Goal: Task Accomplishment & Management: Complete application form

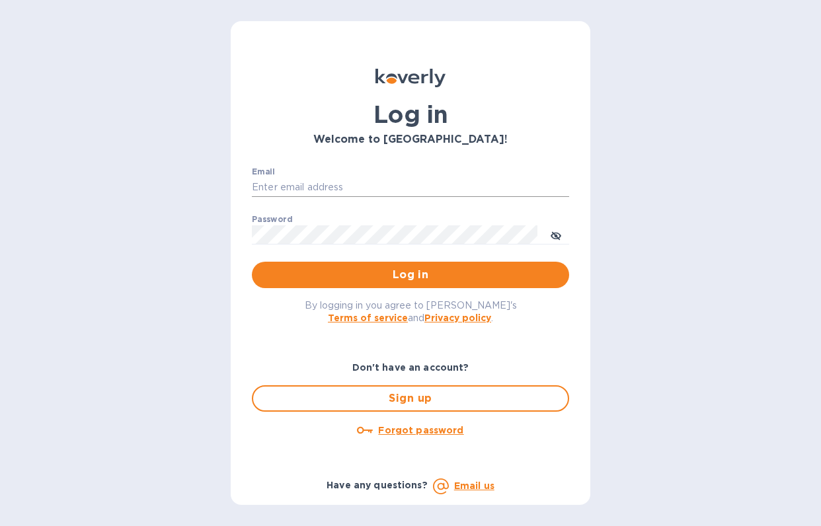
click at [344, 189] on input "Email" at bounding box center [410, 188] width 317 height 20
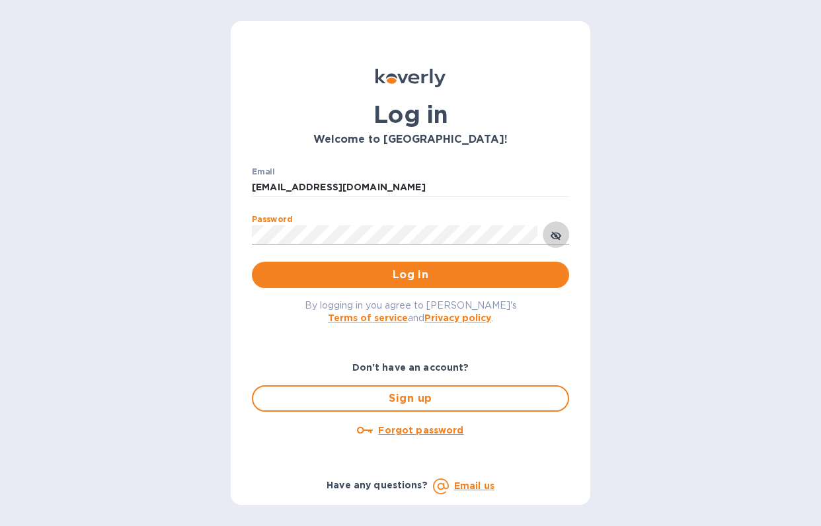
click at [558, 232] on icon "toggle password visibility" at bounding box center [555, 236] width 11 height 11
click at [473, 274] on span "Log in" at bounding box center [410, 275] width 296 height 16
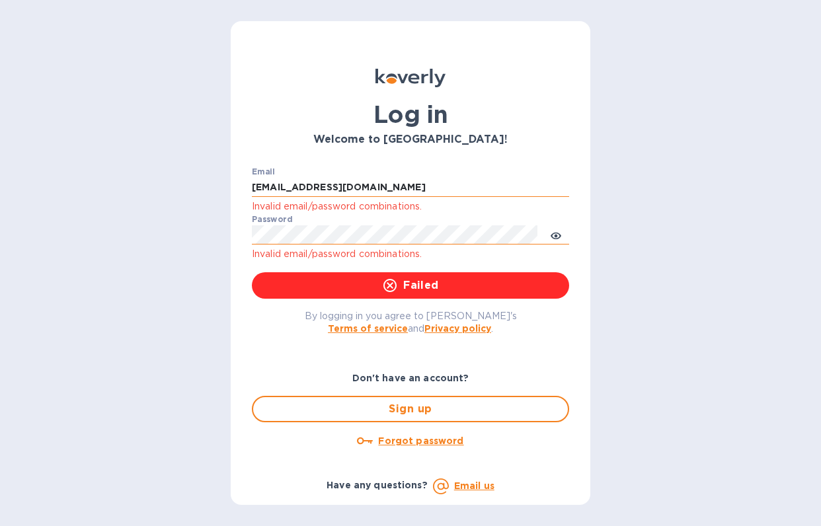
click at [334, 190] on input "[EMAIL_ADDRESS][DOMAIN_NAME]" at bounding box center [410, 188] width 317 height 20
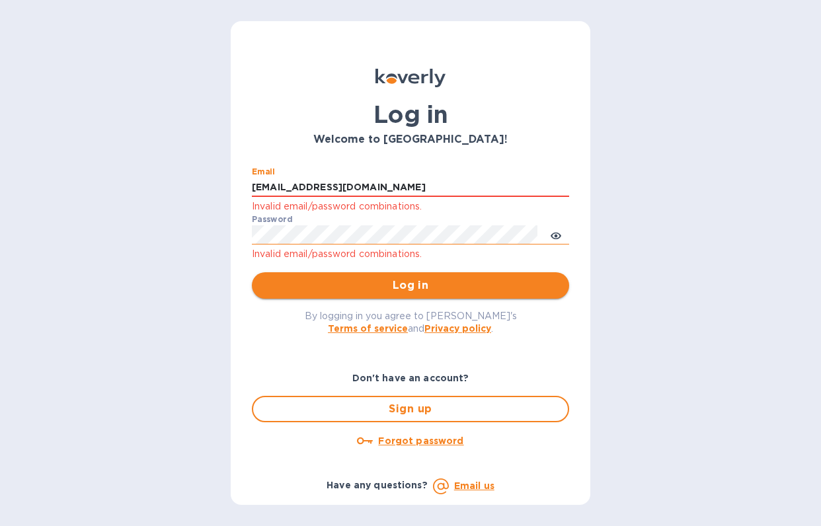
type input "[EMAIL_ADDRESS][DOMAIN_NAME]"
click at [354, 292] on span "Log in" at bounding box center [410, 285] width 296 height 16
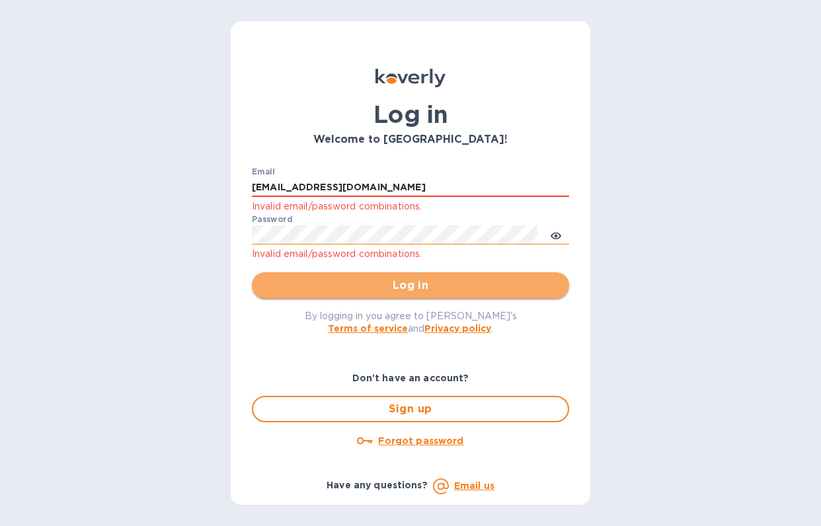
click at [369, 286] on span "Log in" at bounding box center [410, 285] width 296 height 16
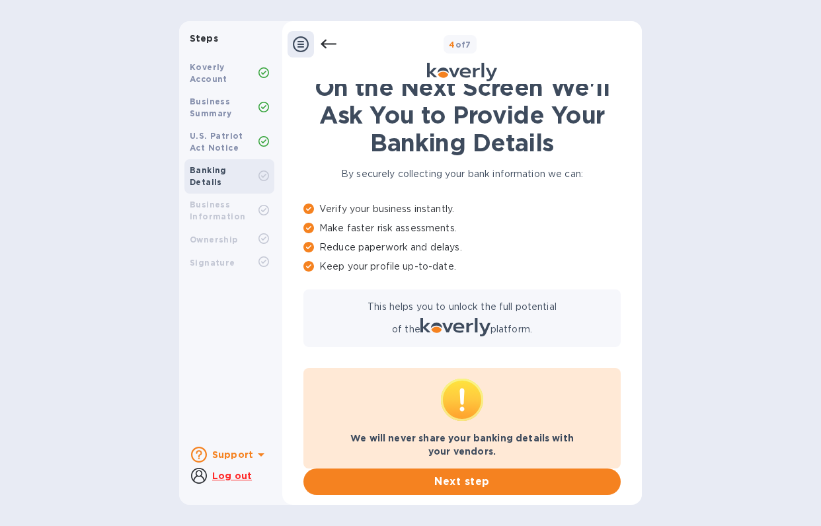
scroll to position [26, 0]
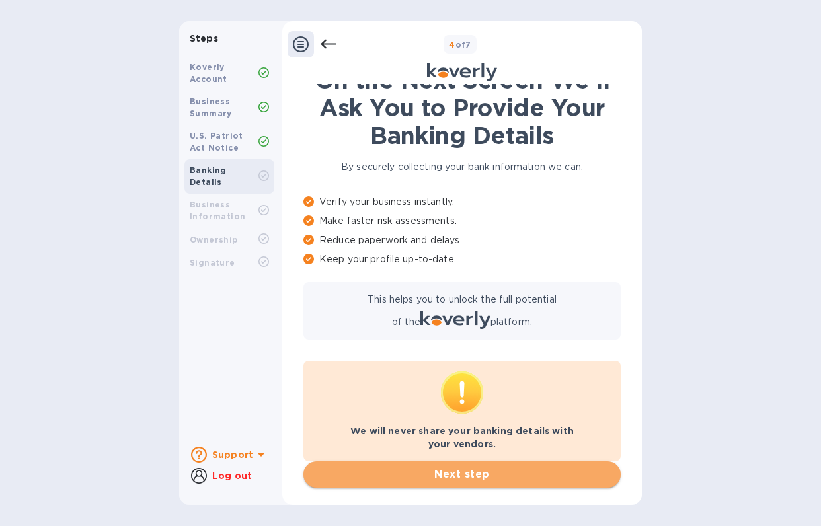
click at [475, 475] on span "Next step" at bounding box center [462, 474] width 296 height 16
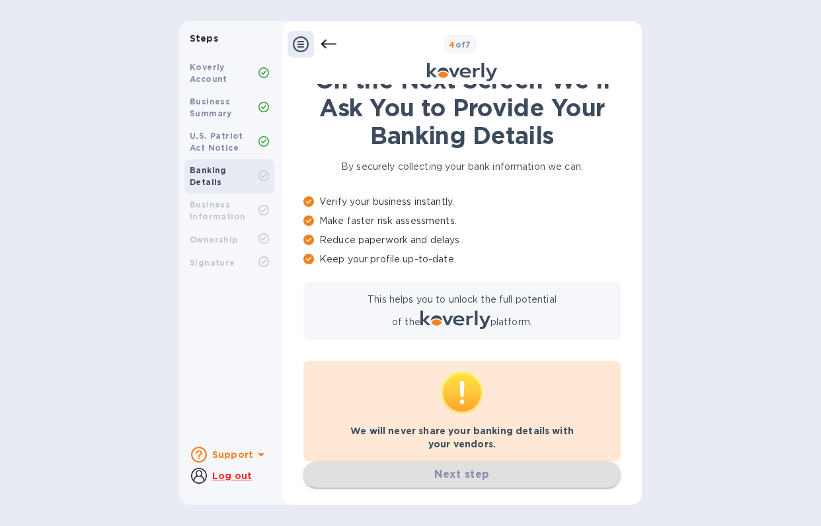
scroll to position [0, 0]
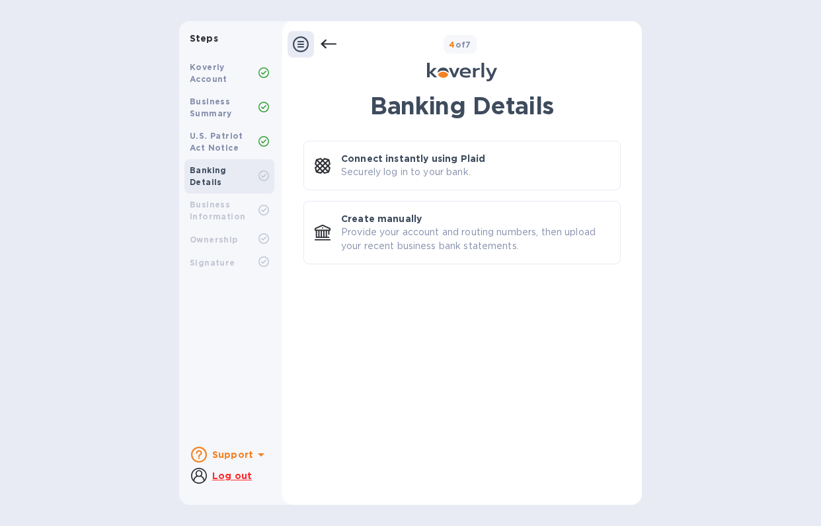
click at [242, 73] on div "Koverly Account" at bounding box center [224, 73] width 69 height 24
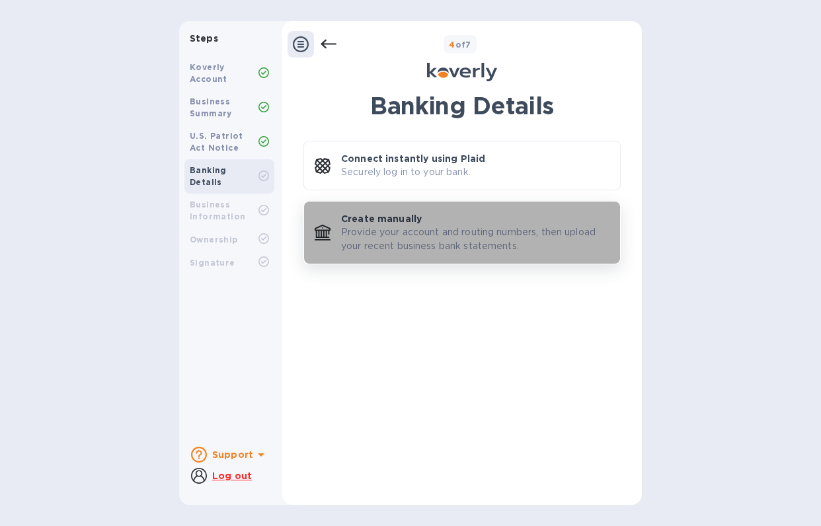
click at [437, 243] on p "Provide your account and routing numbers, then upload your recent business bank…" at bounding box center [475, 239] width 268 height 28
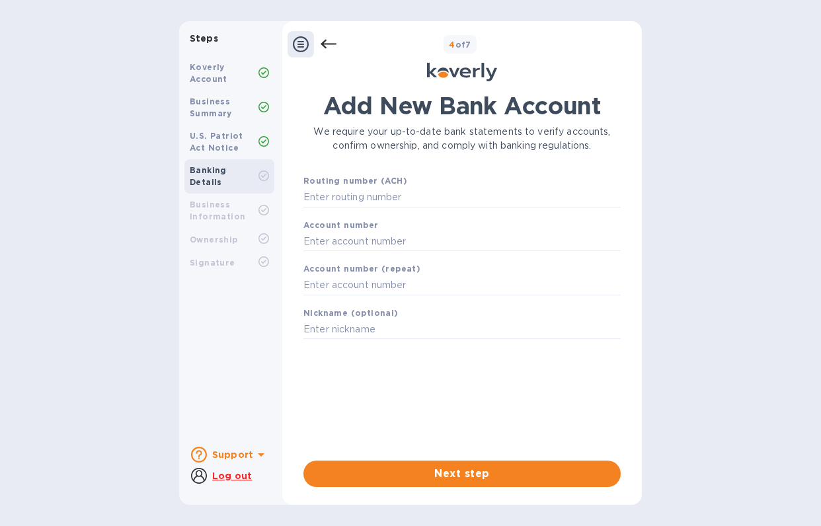
click at [327, 42] on icon at bounding box center [328, 44] width 16 height 16
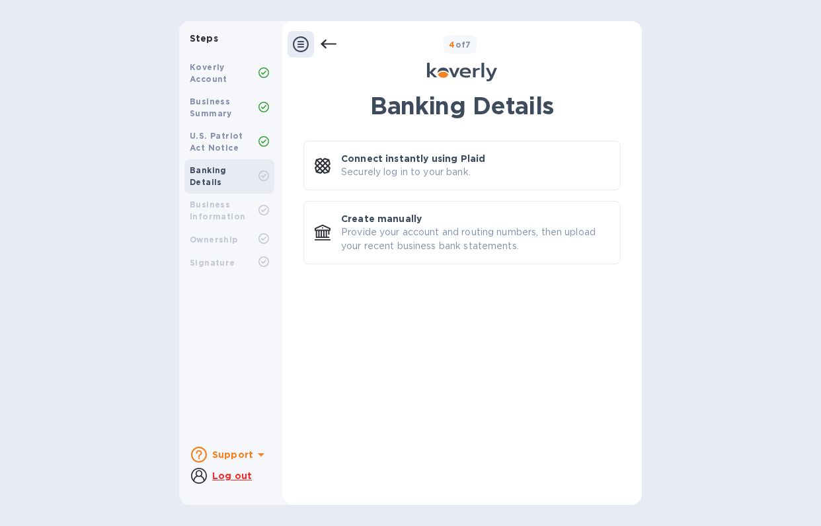
click at [304, 42] on icon at bounding box center [301, 44] width 16 height 16
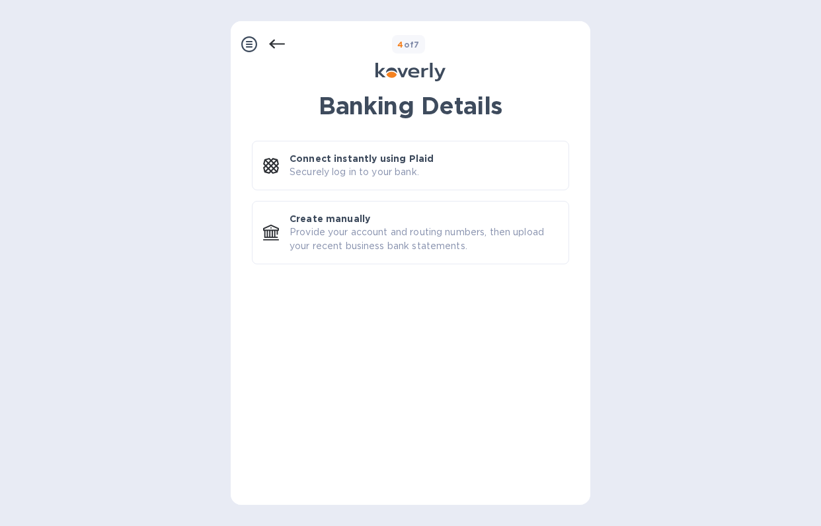
click at [256, 42] on icon at bounding box center [249, 44] width 16 height 16
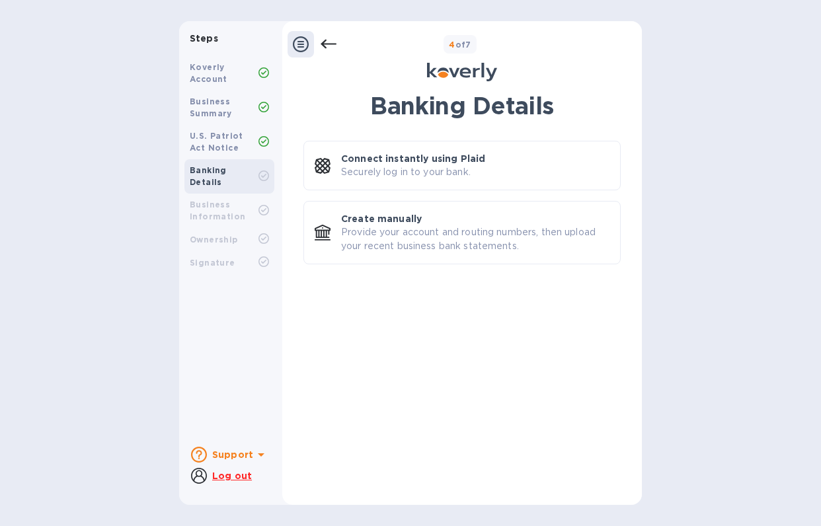
click at [225, 102] on b "Business Summary" at bounding box center [211, 107] width 42 height 22
